Goal: Task Accomplishment & Management: Complete application form

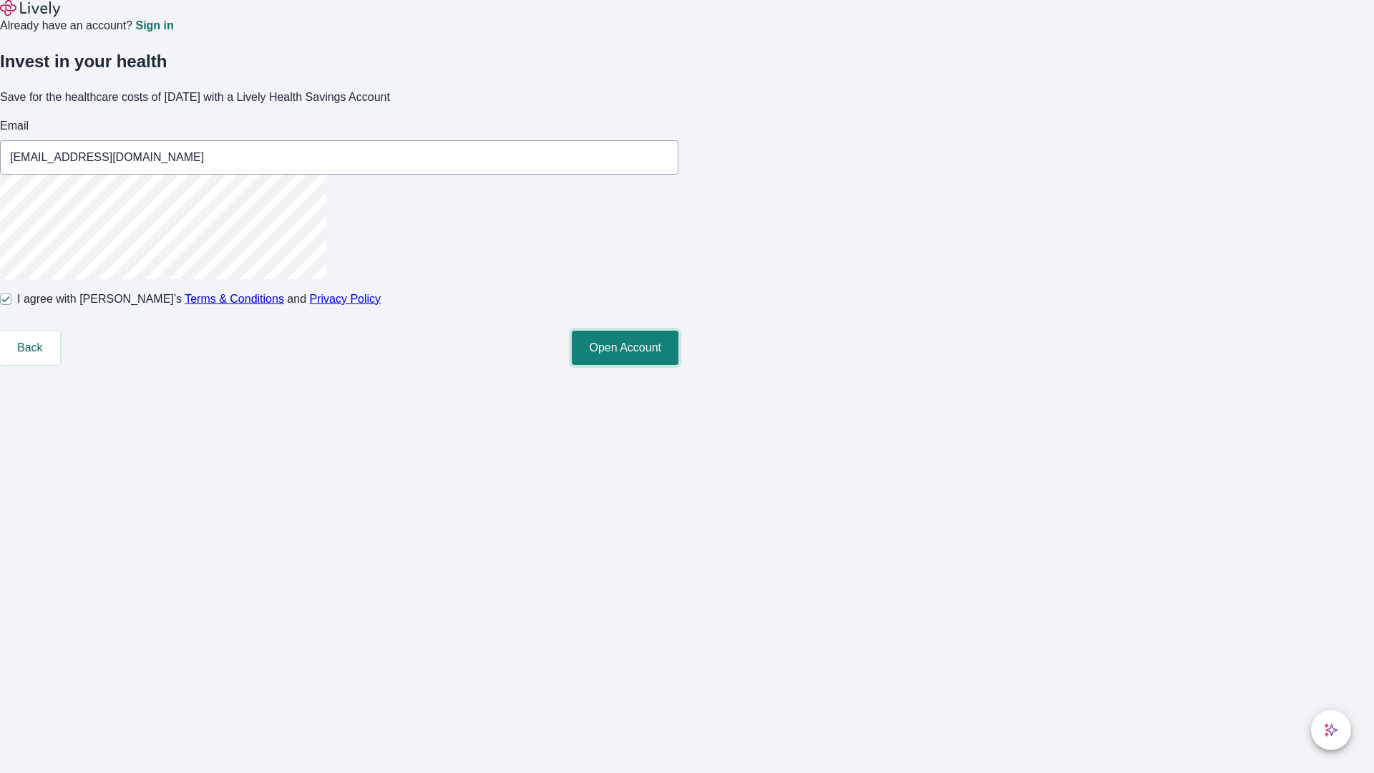
click at [678, 365] on button "Open Account" at bounding box center [625, 348] width 107 height 34
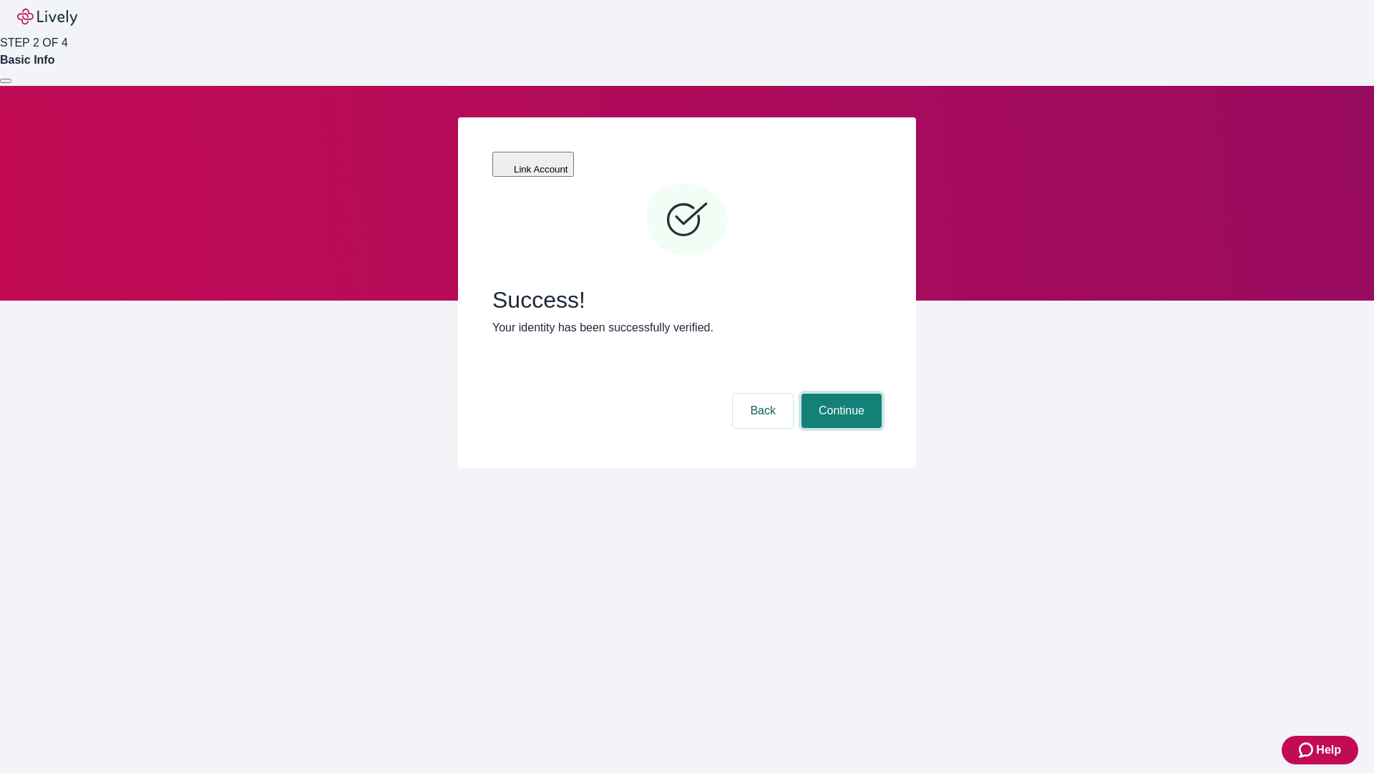
click at [839, 393] on button "Continue" at bounding box center [841, 410] width 80 height 34
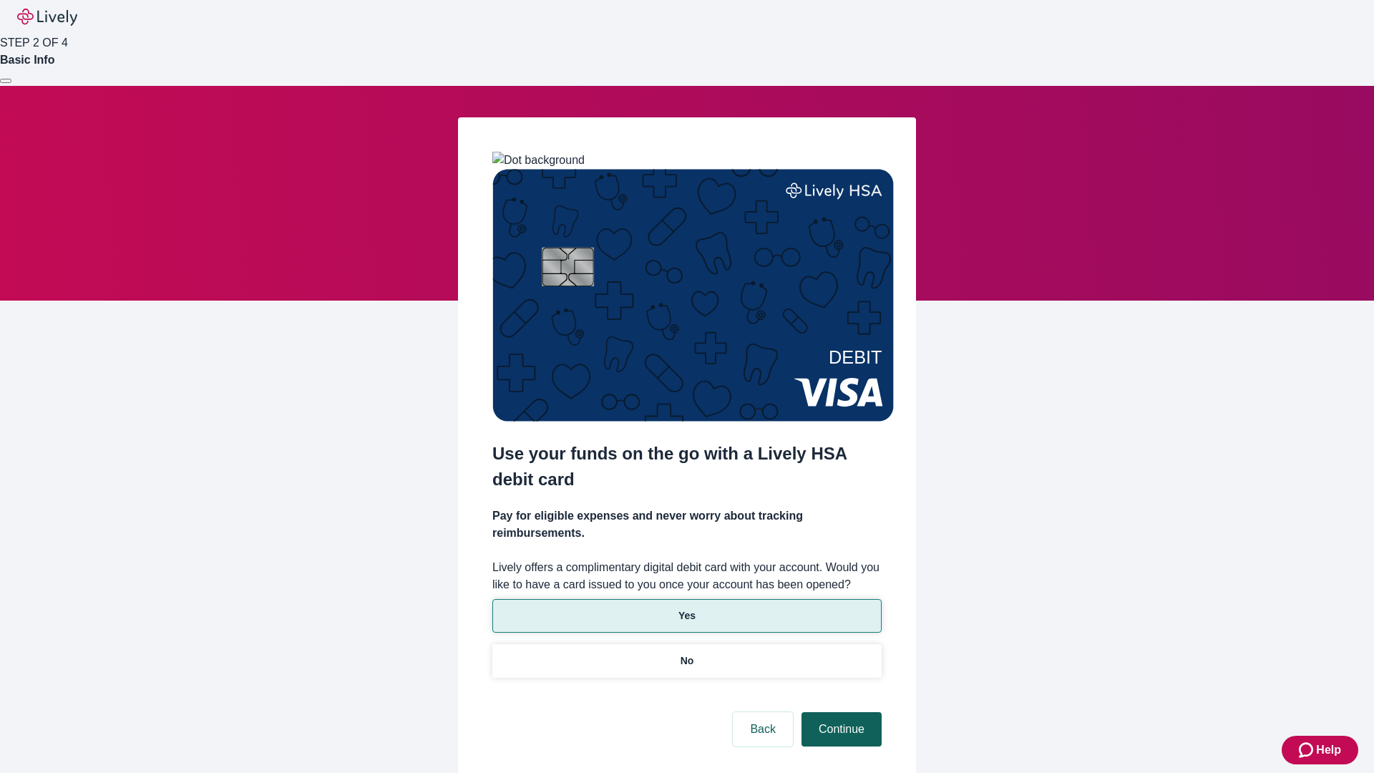
click at [686, 608] on p "Yes" at bounding box center [686, 615] width 17 height 15
click at [839, 712] on button "Continue" at bounding box center [841, 729] width 80 height 34
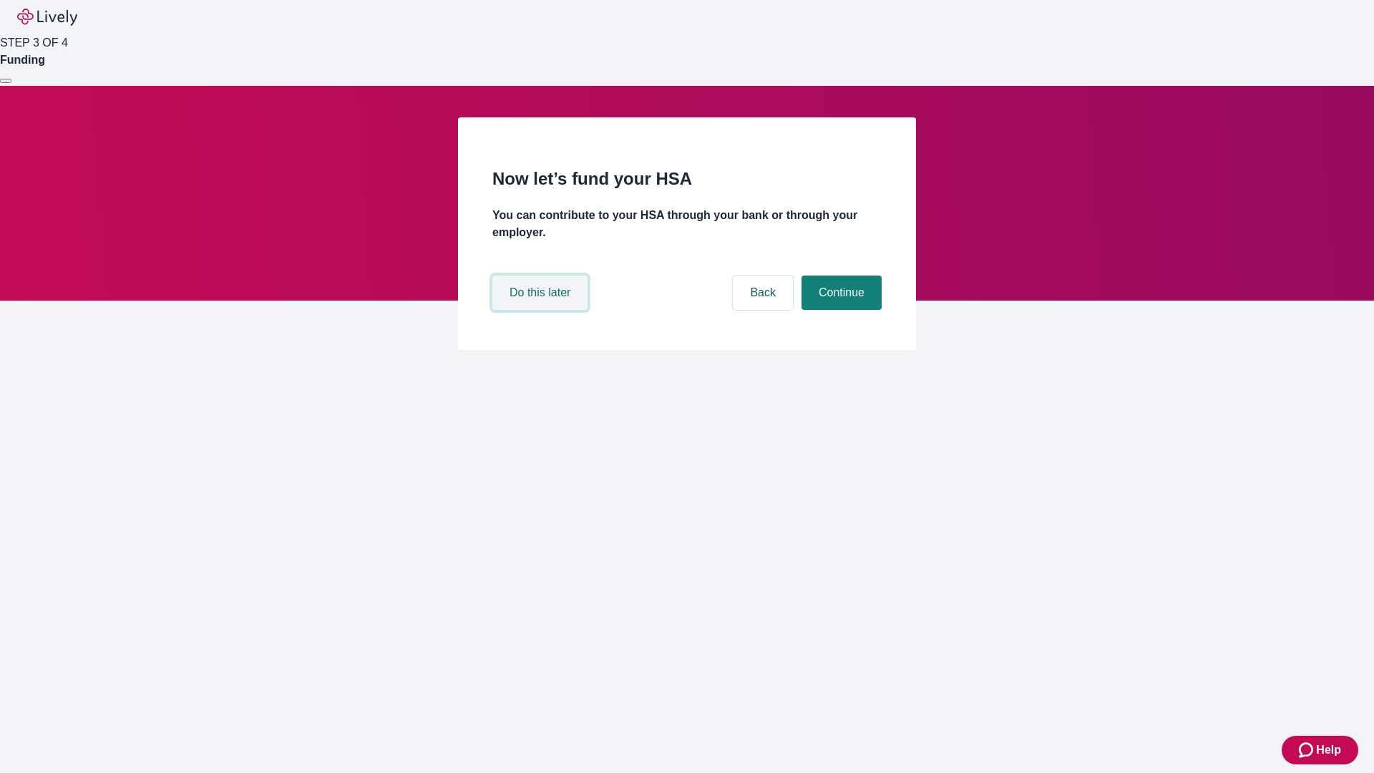
click at [542, 310] on button "Do this later" at bounding box center [539, 292] width 95 height 34
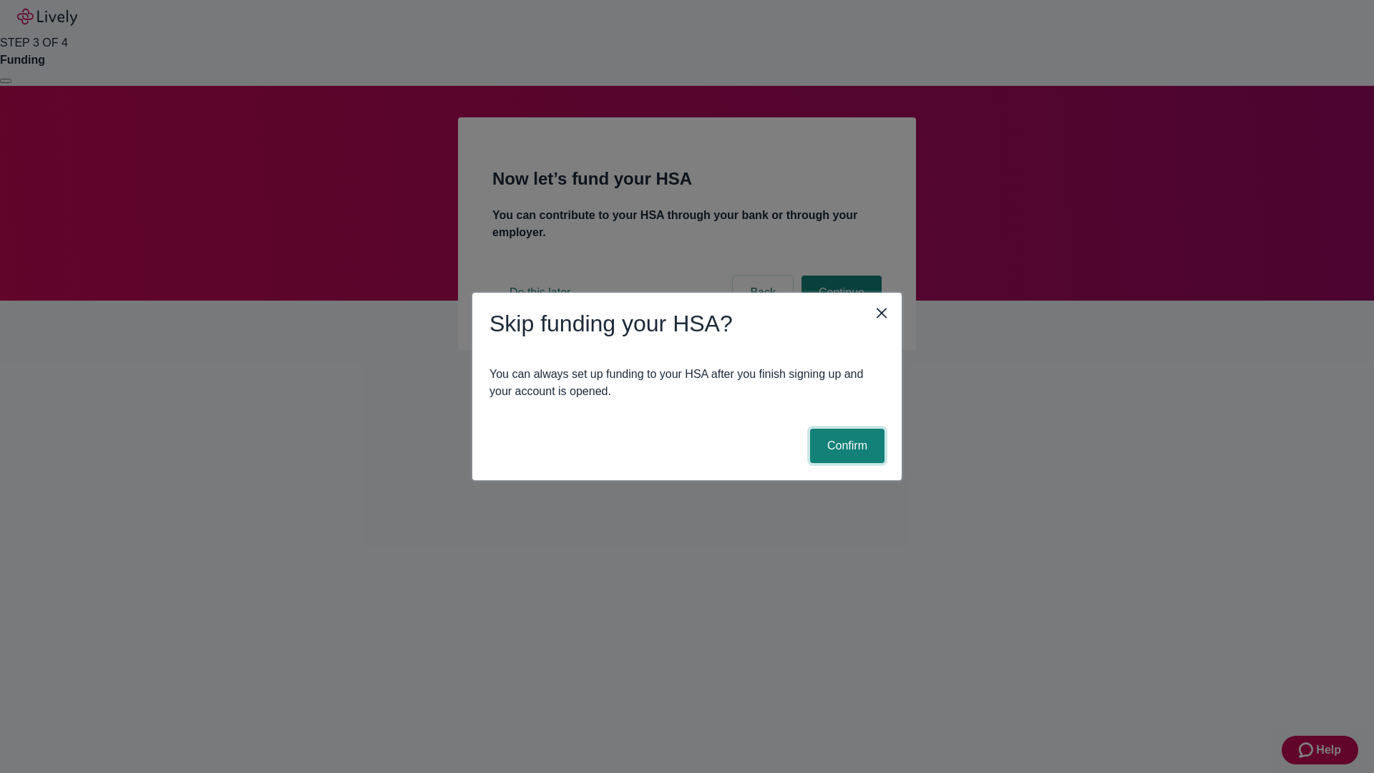
click at [845, 446] on button "Confirm" at bounding box center [847, 446] width 74 height 34
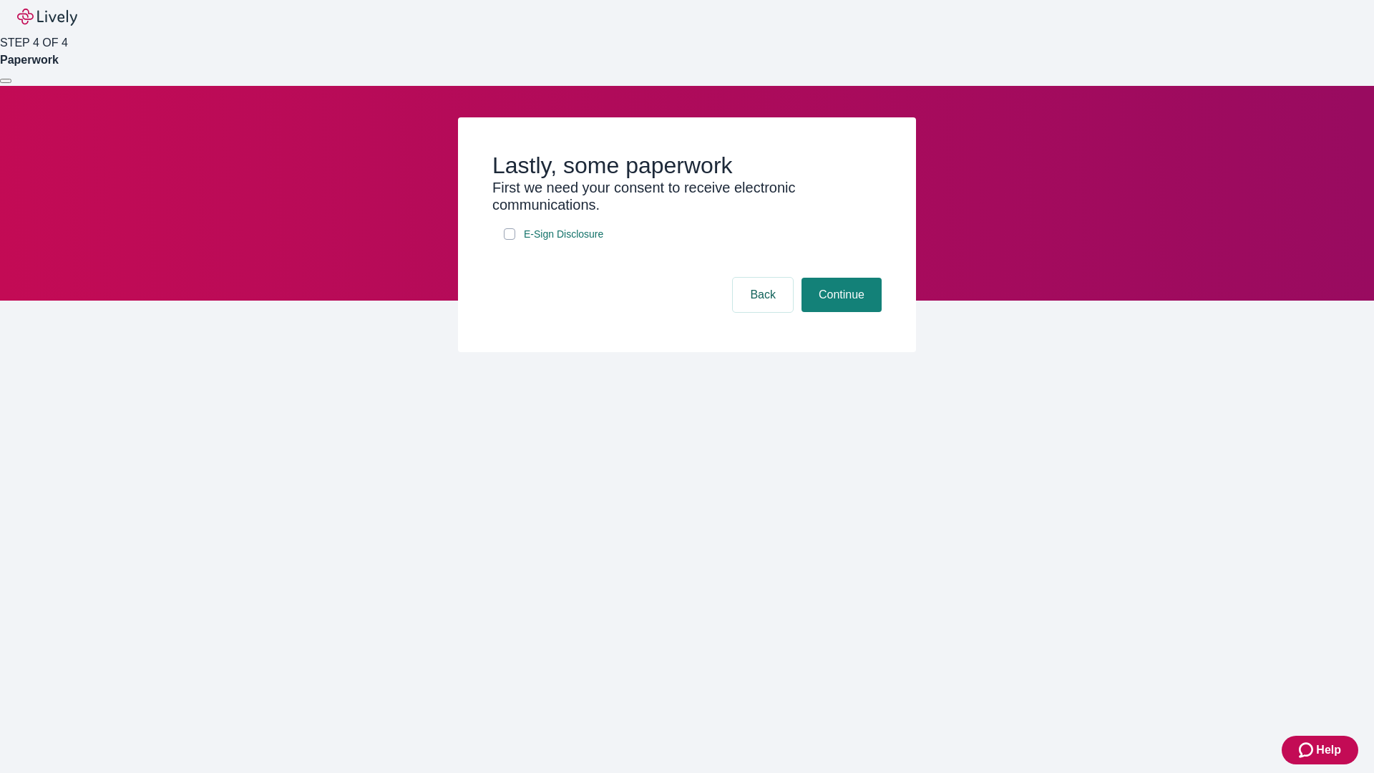
click at [509, 240] on input "E-Sign Disclosure" at bounding box center [509, 233] width 11 height 11
checkbox input "true"
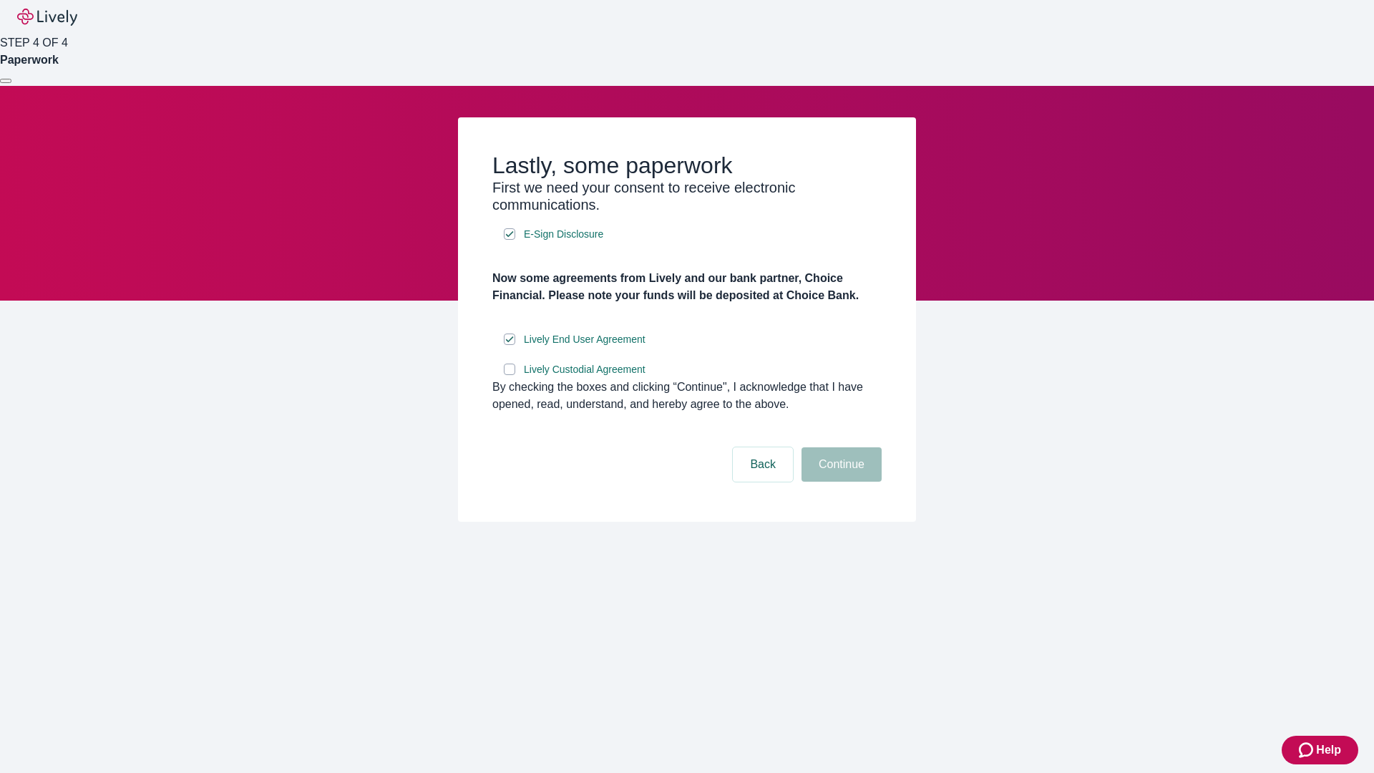
click at [509, 375] on input "Lively Custodial Agreement" at bounding box center [509, 368] width 11 height 11
checkbox input "true"
click at [839, 481] on button "Continue" at bounding box center [841, 464] width 80 height 34
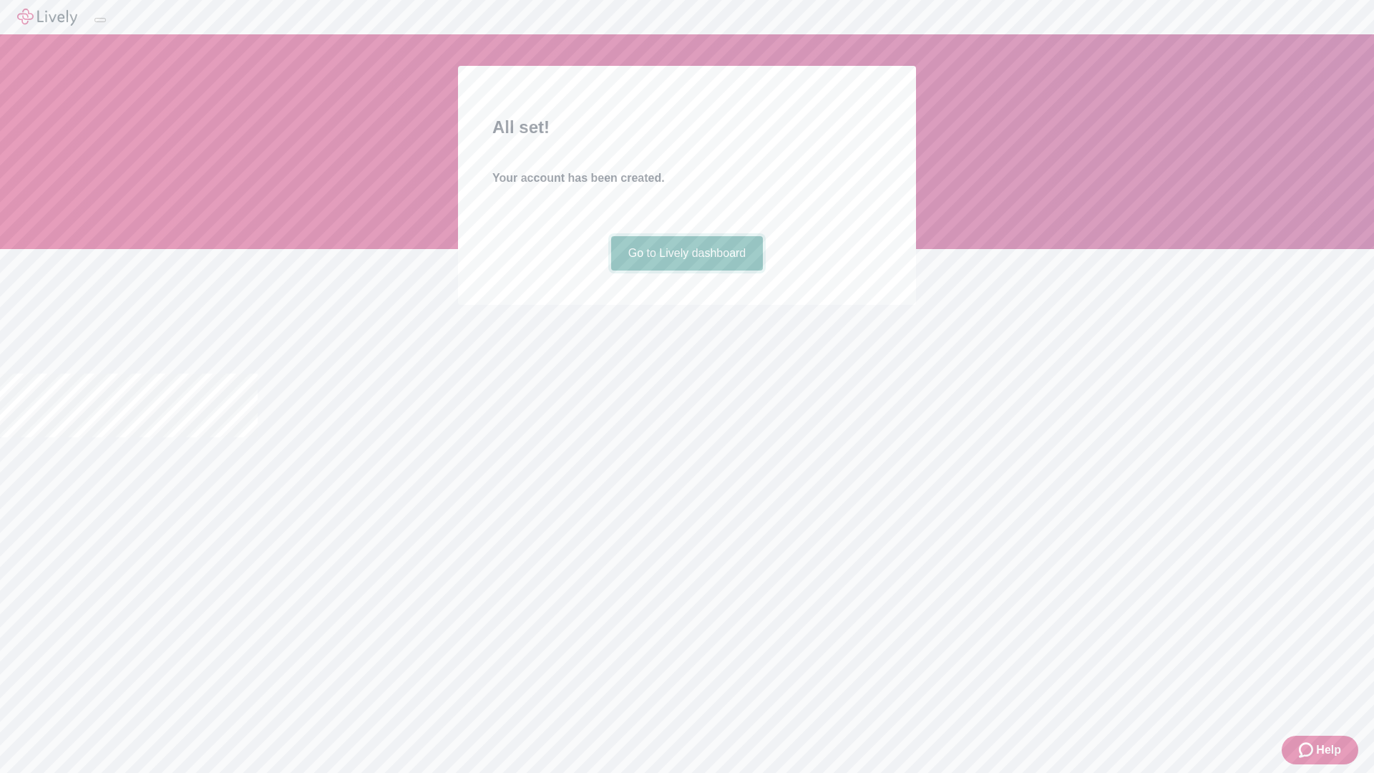
click at [686, 270] on link "Go to Lively dashboard" at bounding box center [687, 253] width 152 height 34
